Goal: Task Accomplishment & Management: Manage account settings

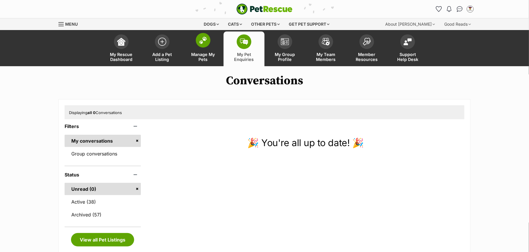
click at [204, 53] on span "Manage My Pets" at bounding box center [203, 57] width 26 height 10
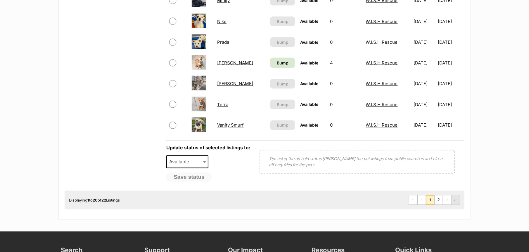
scroll to position [438, 0]
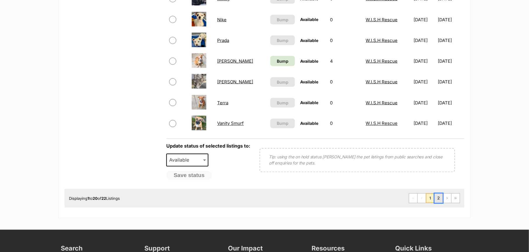
click at [437, 199] on link "2" at bounding box center [438, 198] width 8 height 9
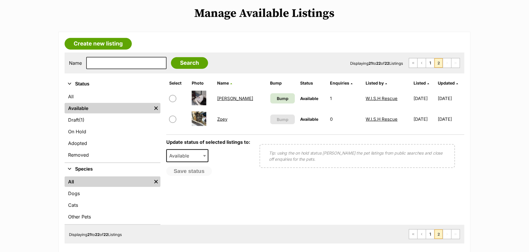
scroll to position [73, 0]
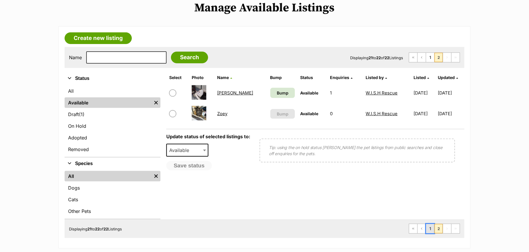
click at [429, 228] on link "1" at bounding box center [430, 228] width 8 height 9
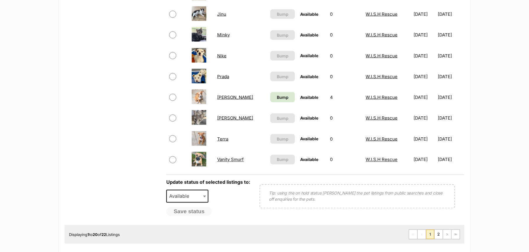
scroll to position [438, 0]
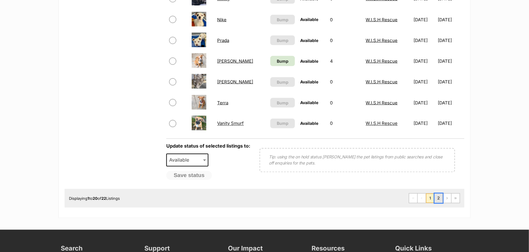
click at [439, 201] on link "2" at bounding box center [438, 198] width 8 height 9
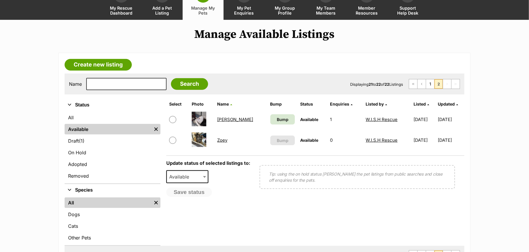
scroll to position [110, 0]
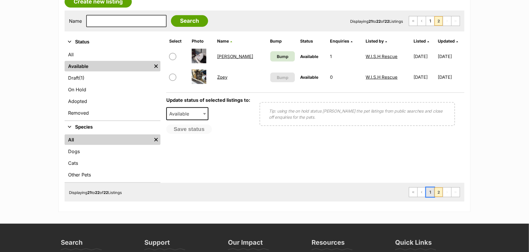
click at [430, 190] on link "1" at bounding box center [430, 192] width 8 height 9
